Goal: Task Accomplishment & Management: Manage account settings

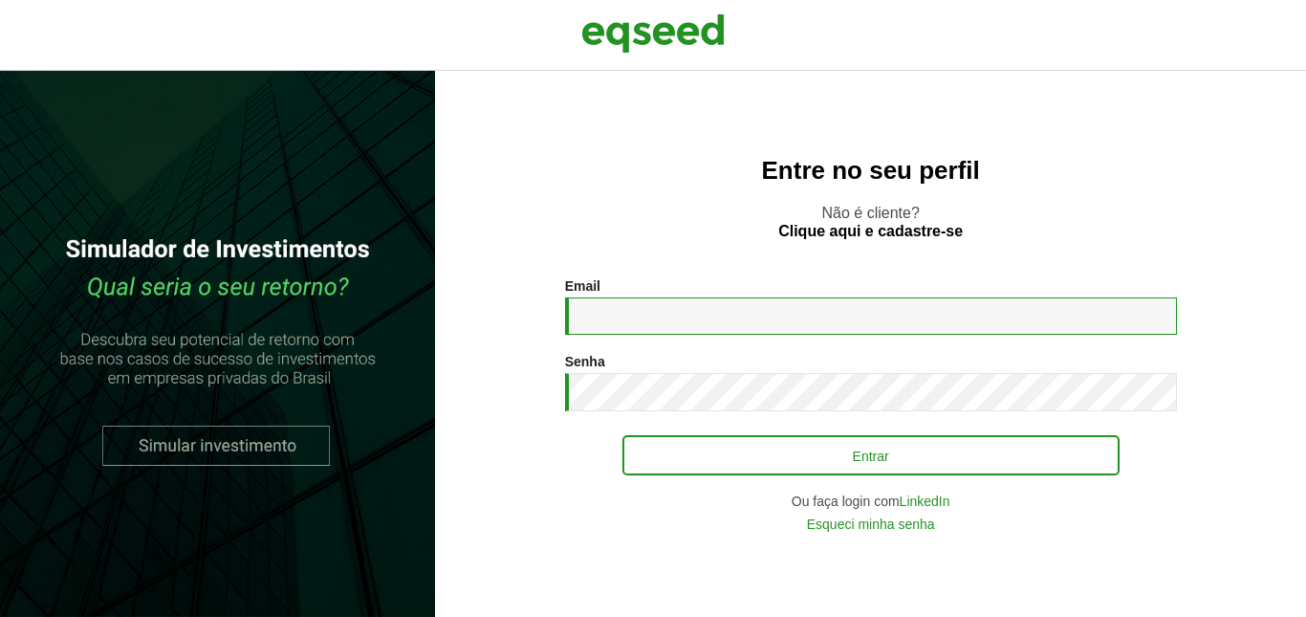
type input "**********"
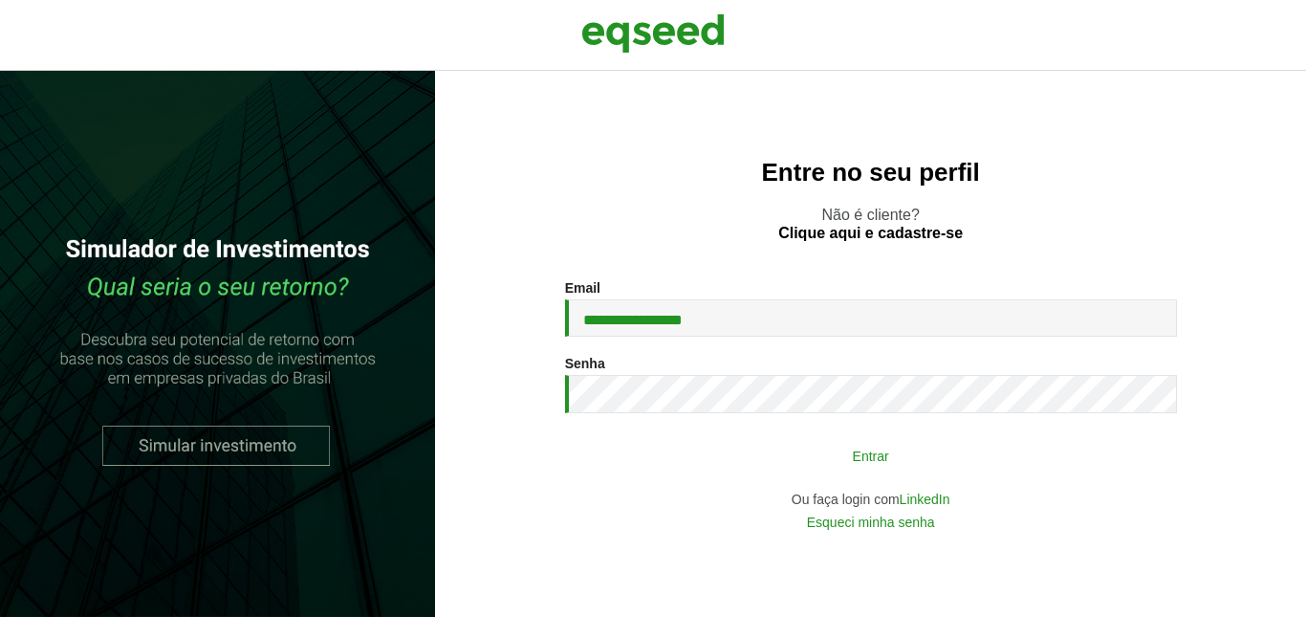
click at [878, 448] on button "Entrar" at bounding box center [870, 455] width 497 height 36
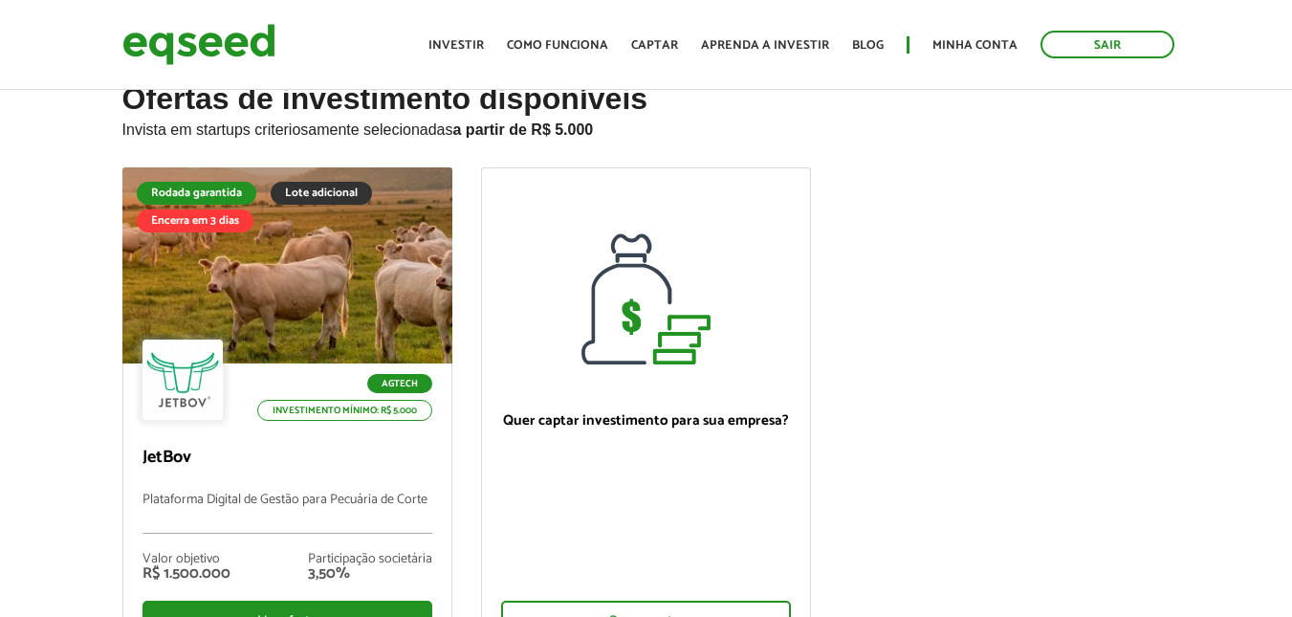
scroll to position [96, 0]
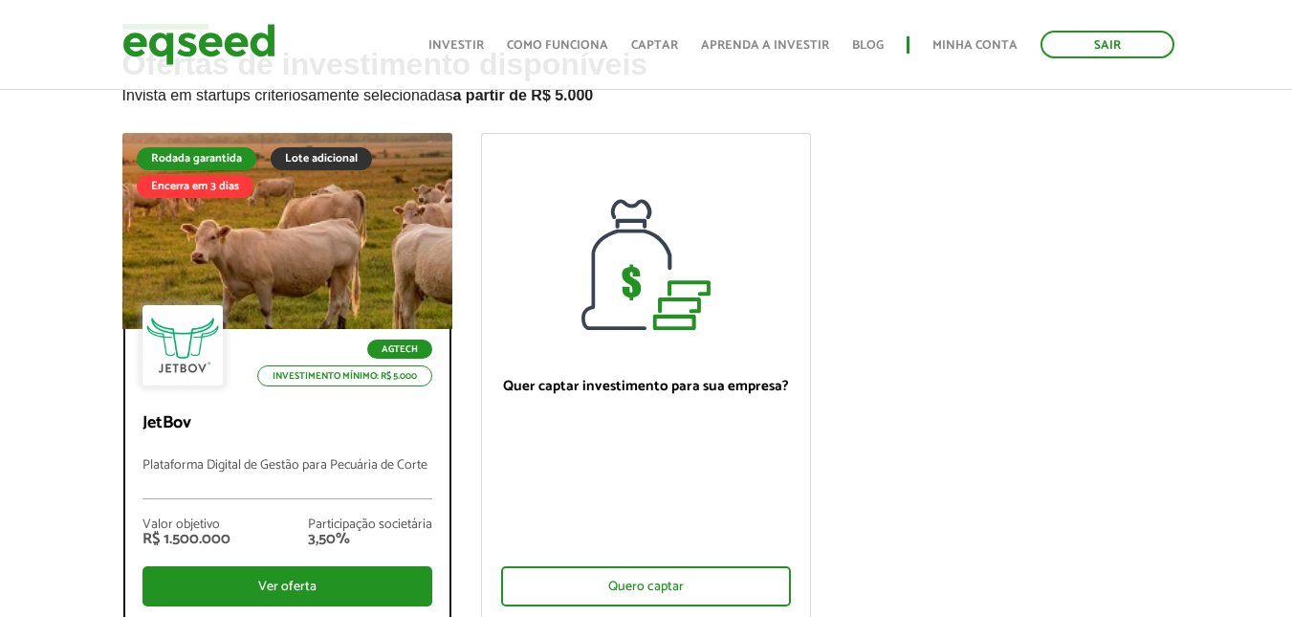
click at [389, 247] on div at bounding box center [287, 231] width 396 height 235
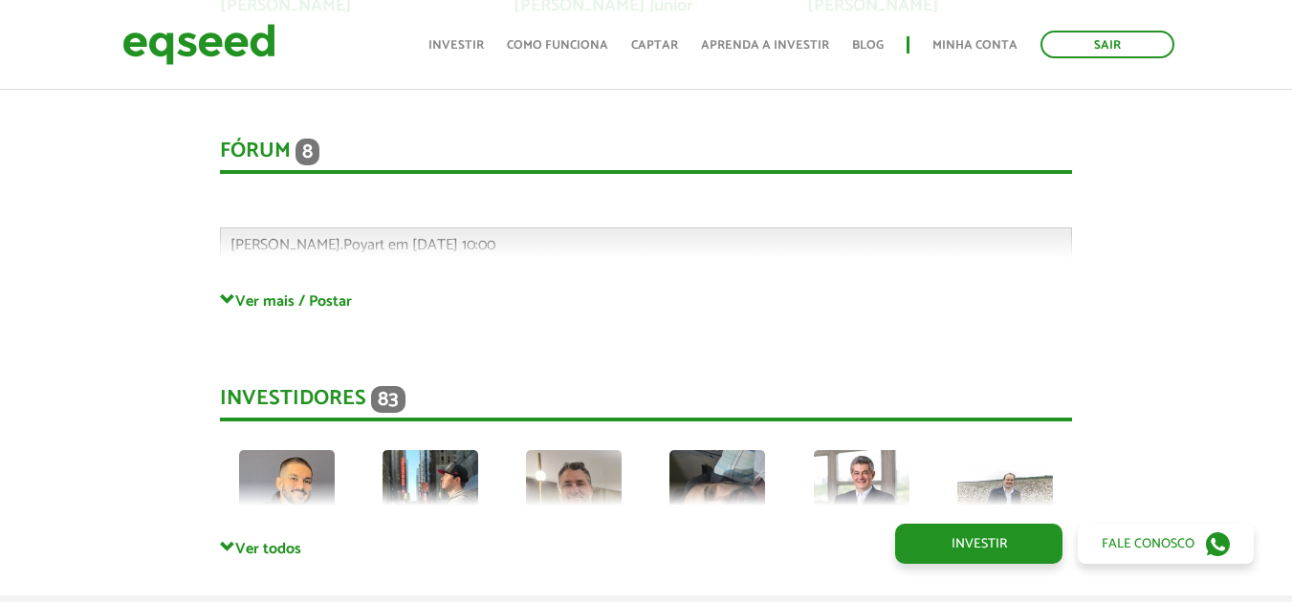
scroll to position [5299, 0]
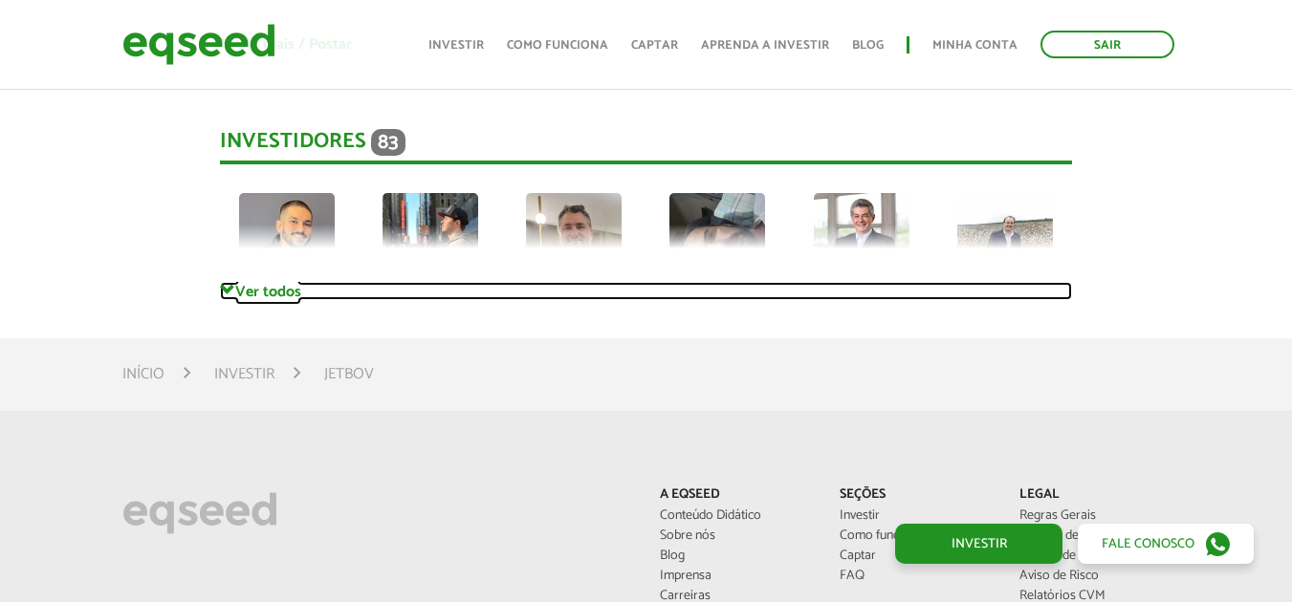
click at [227, 283] on span at bounding box center [227, 290] width 15 height 15
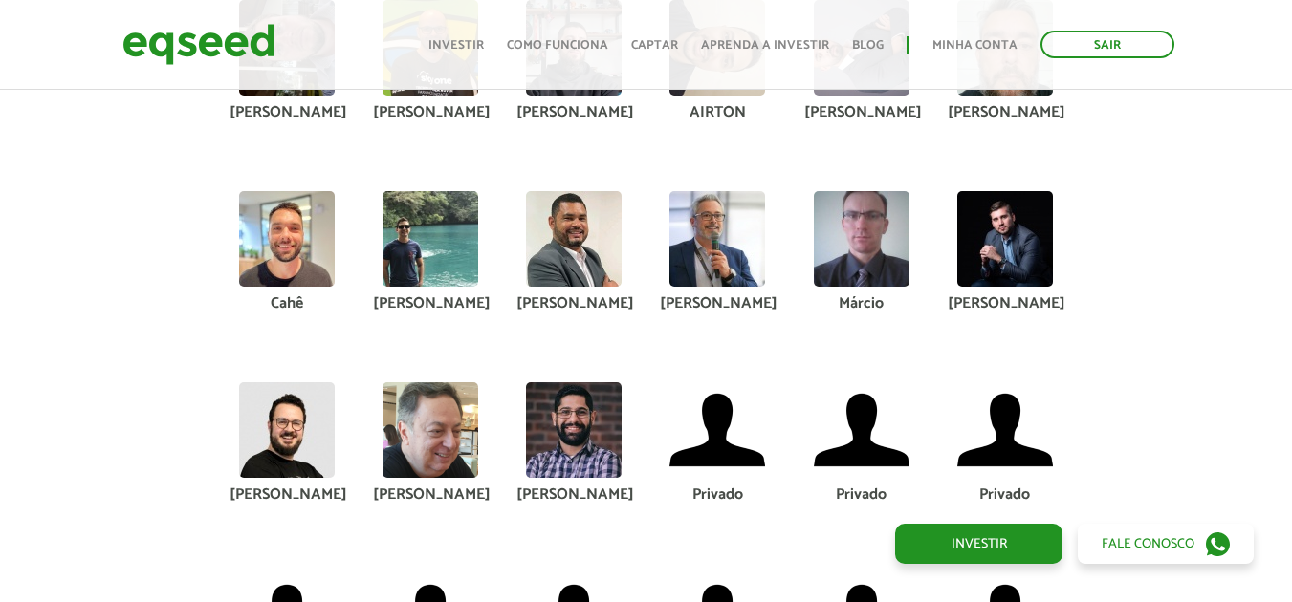
scroll to position [5490, 0]
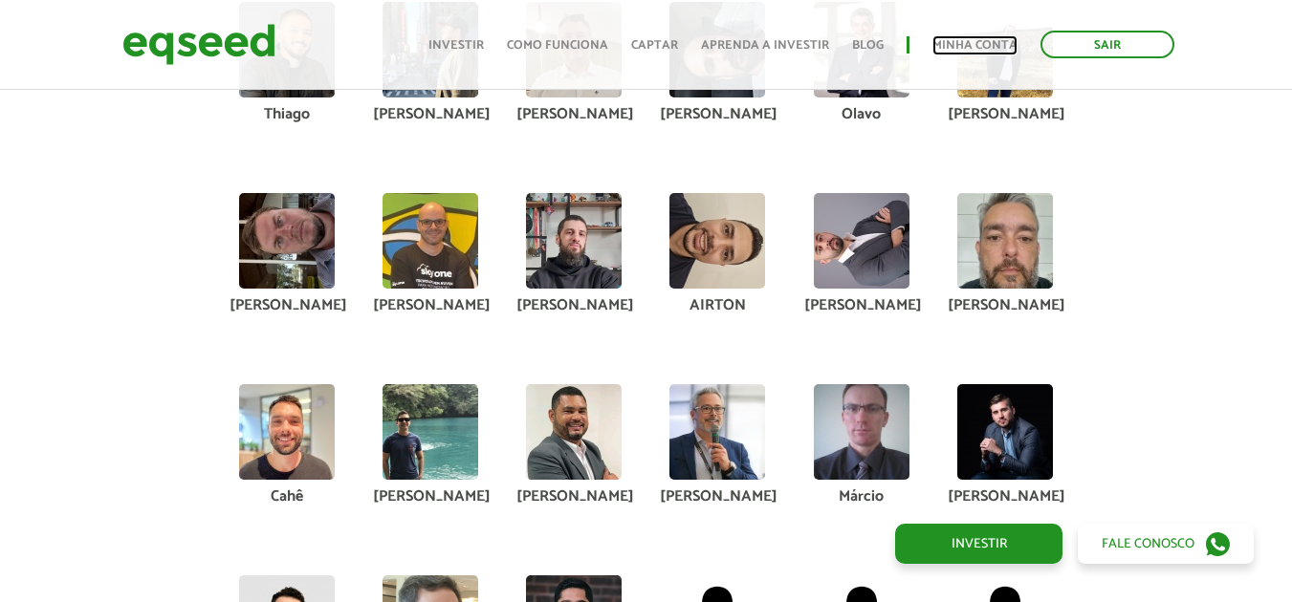
click at [996, 47] on link "Minha conta" at bounding box center [974, 45] width 85 height 12
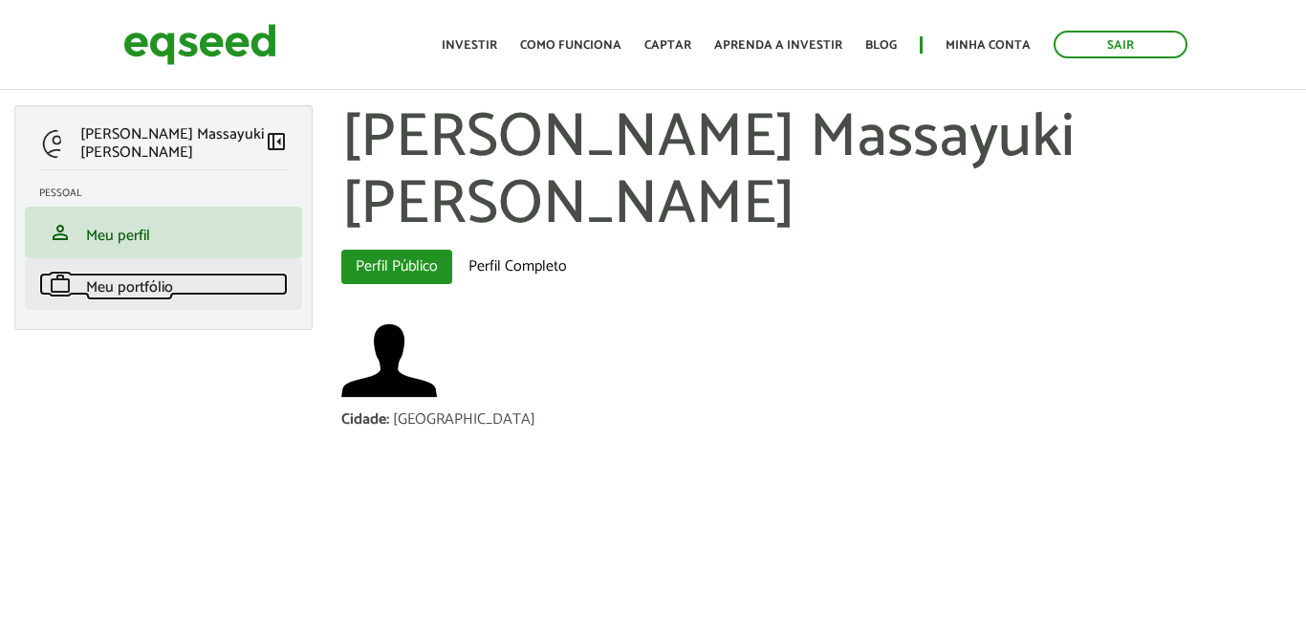
click at [160, 285] on span "Meu portfólio" at bounding box center [129, 287] width 87 height 26
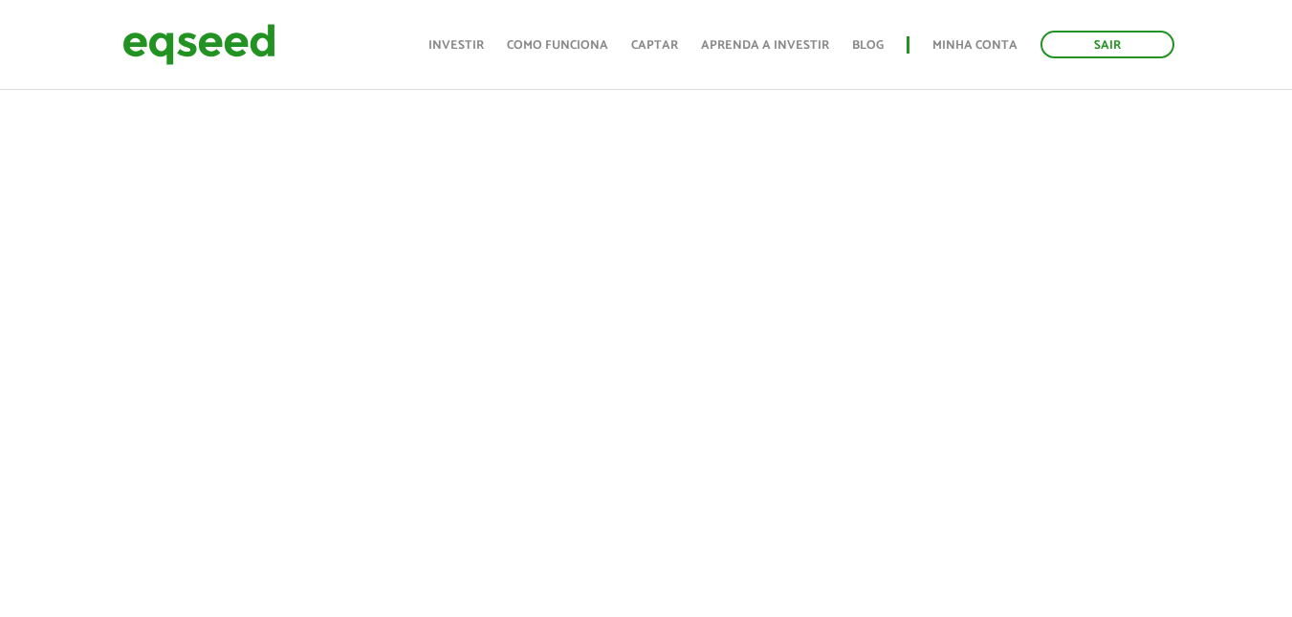
scroll to position [574, 0]
